Goal: Navigation & Orientation: Find specific page/section

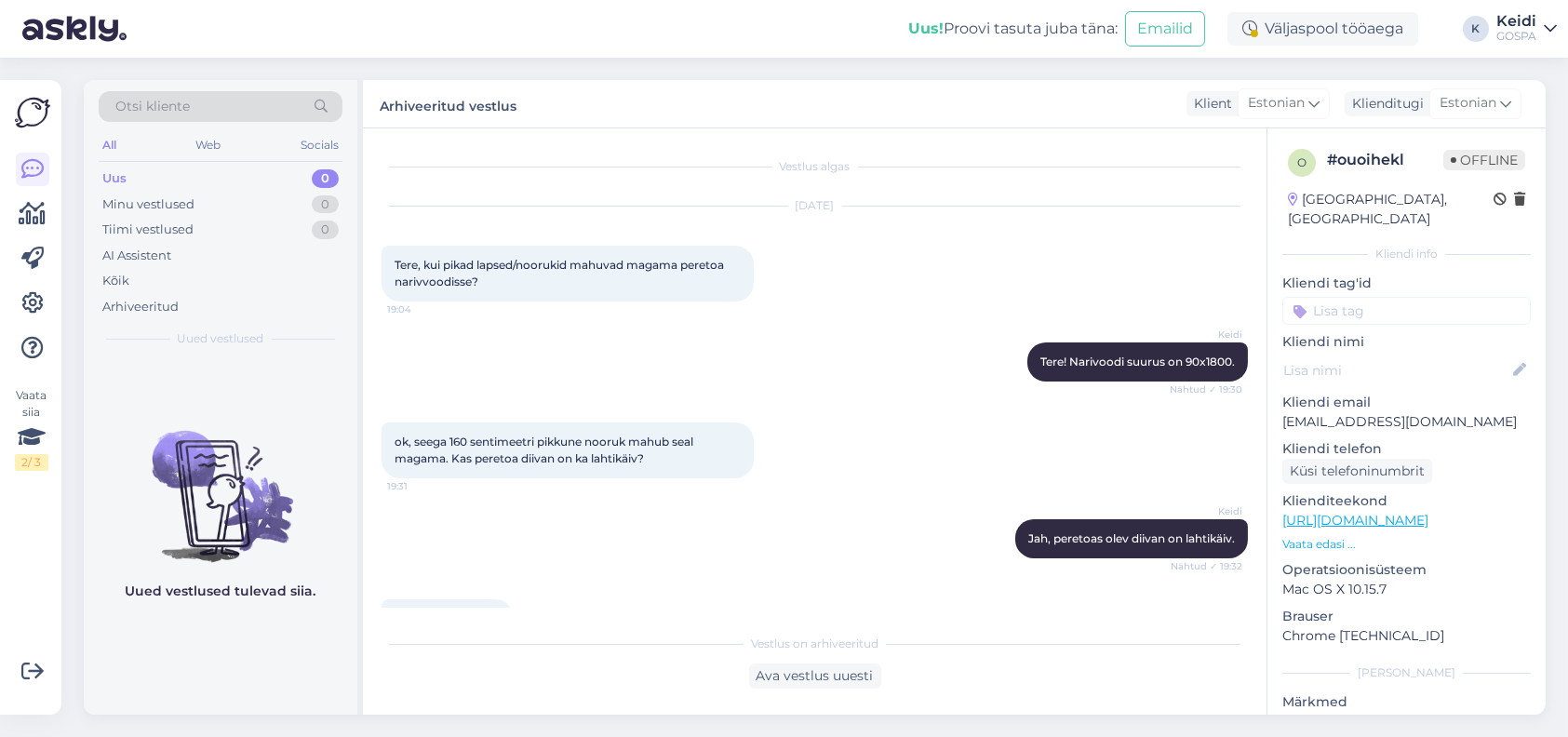
scroll to position [305, 0]
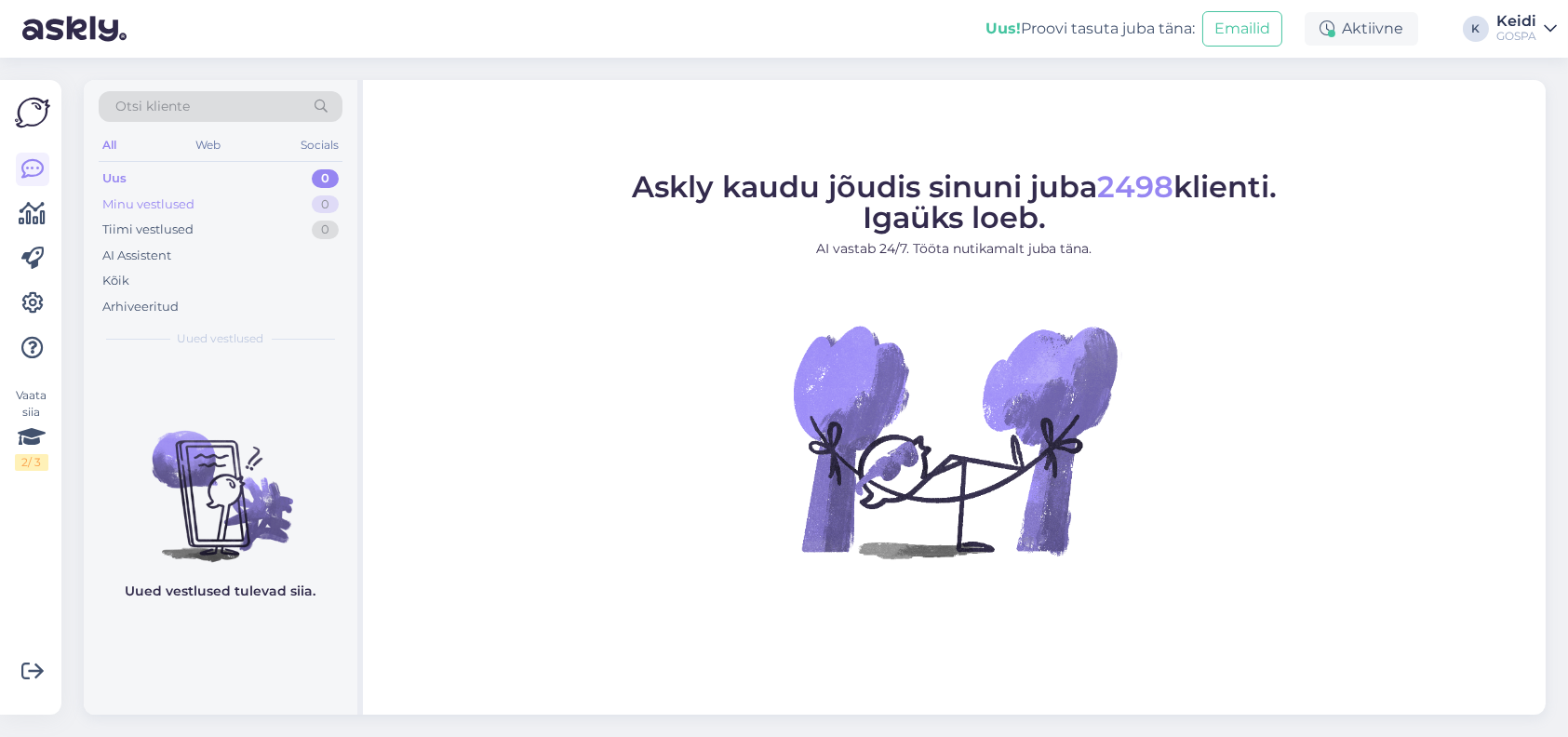
click at [158, 204] on div "Minu vestlused" at bounding box center [148, 205] width 92 height 19
